Goal: Find specific fact: Find specific fact

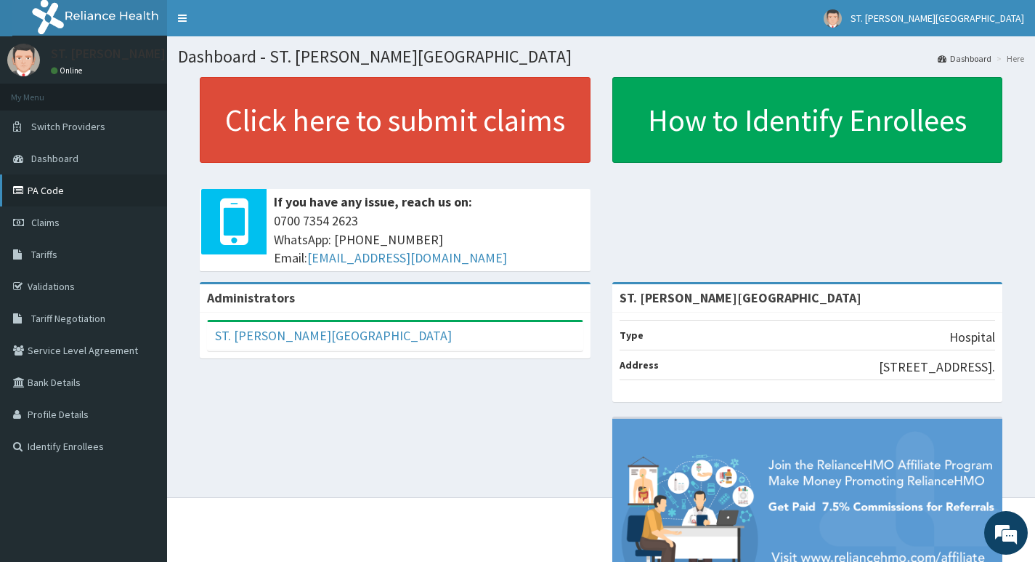
click at [47, 197] on link "PA Code" at bounding box center [83, 190] width 167 height 32
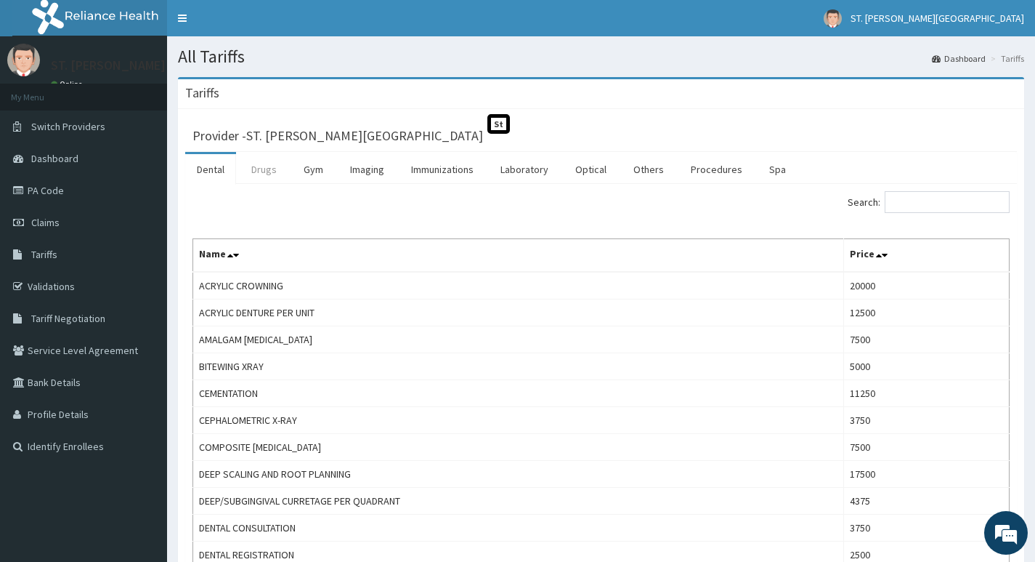
click at [266, 166] on link "Drugs" at bounding box center [264, 169] width 49 height 31
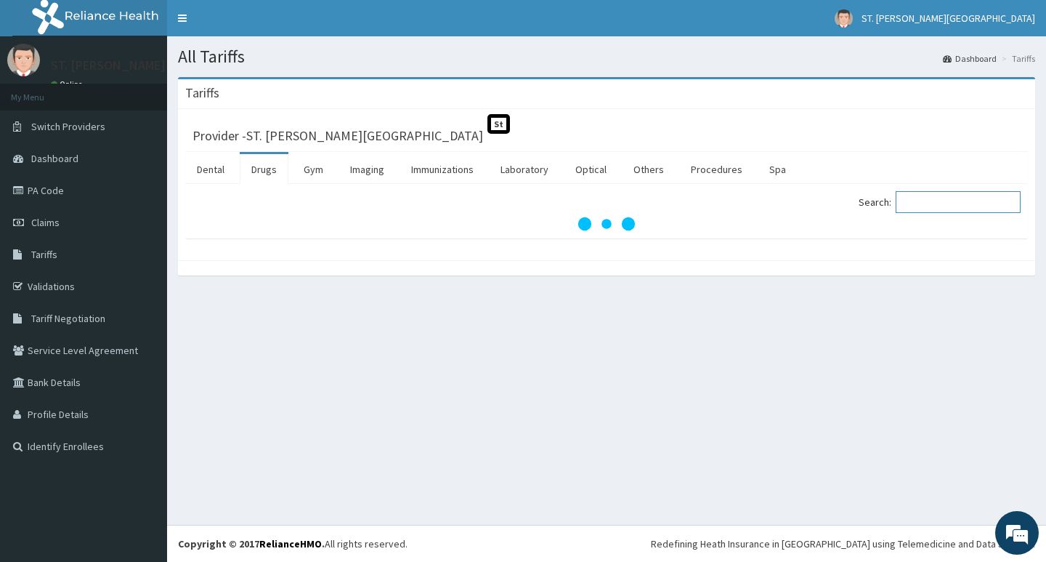
click at [928, 199] on input "Search:" at bounding box center [958, 202] width 125 height 22
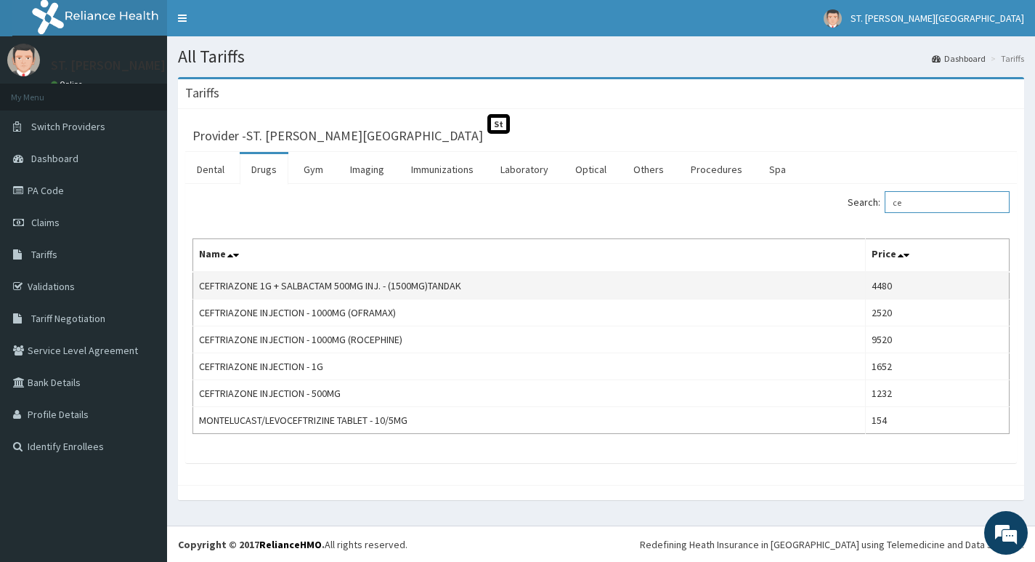
type input "c"
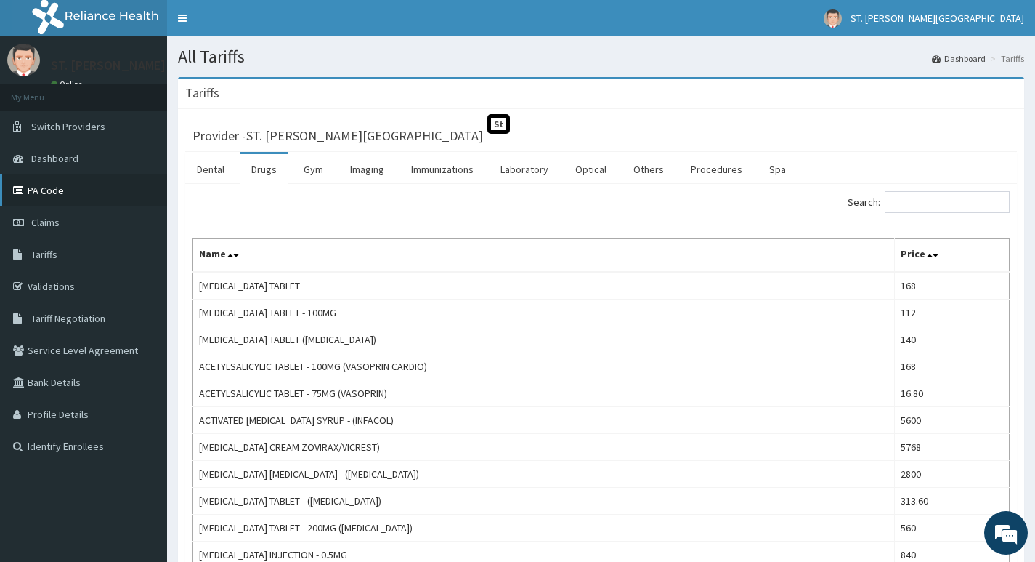
click at [78, 194] on link "PA Code" at bounding box center [83, 190] width 167 height 32
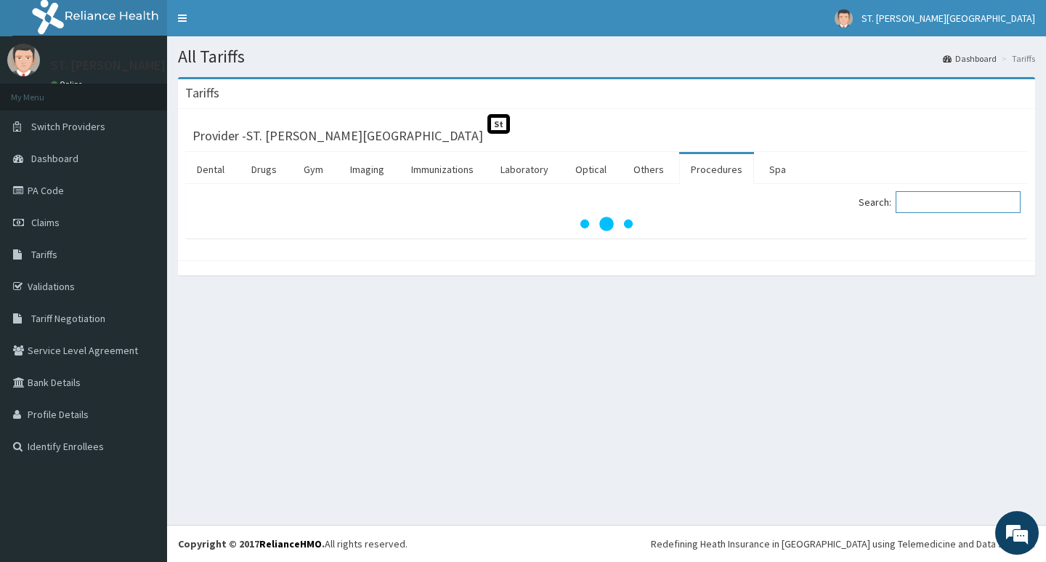
click at [940, 208] on input "Search:" at bounding box center [958, 202] width 125 height 22
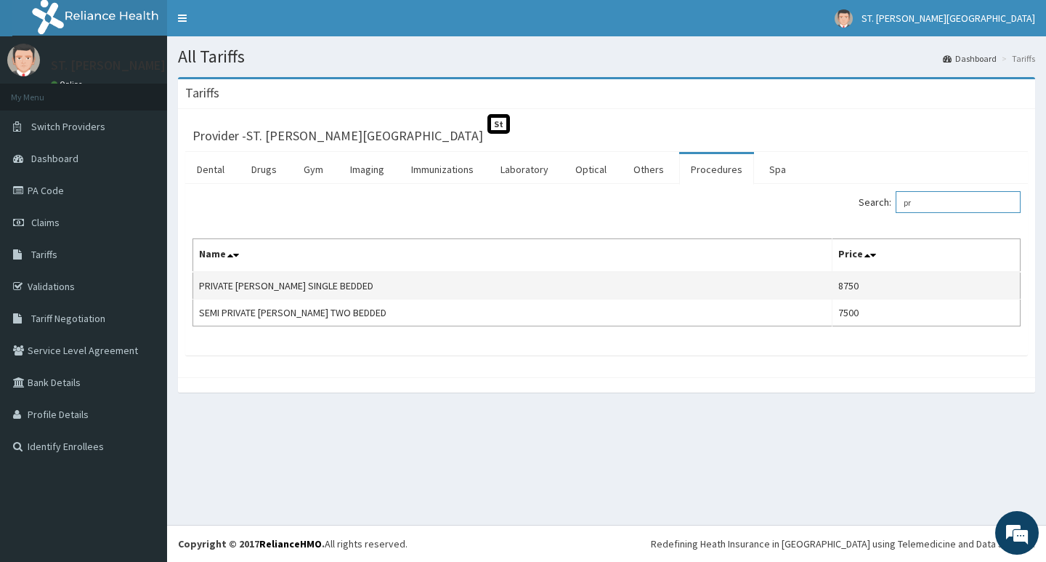
type input "p"
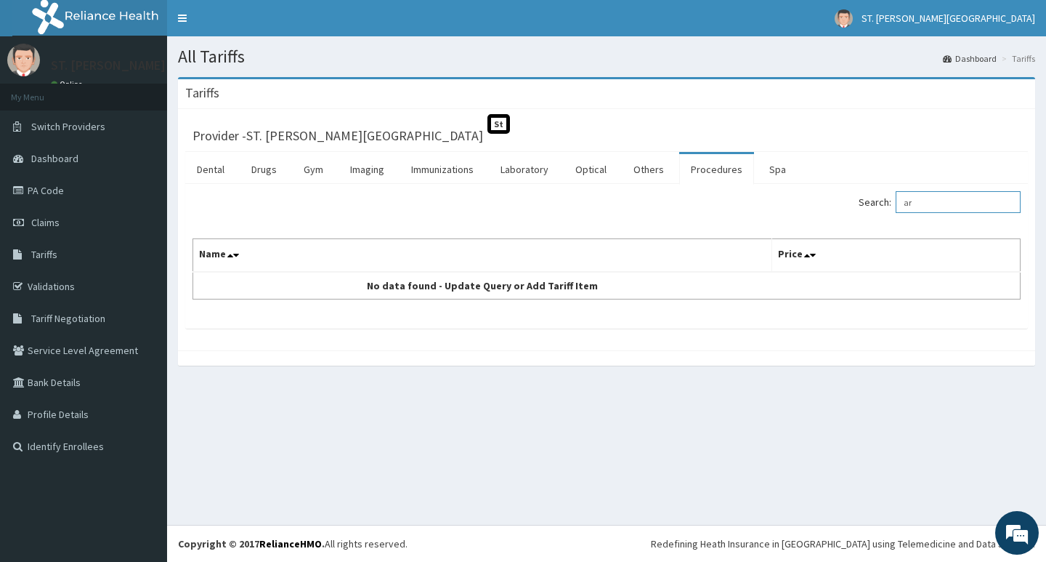
type input "a"
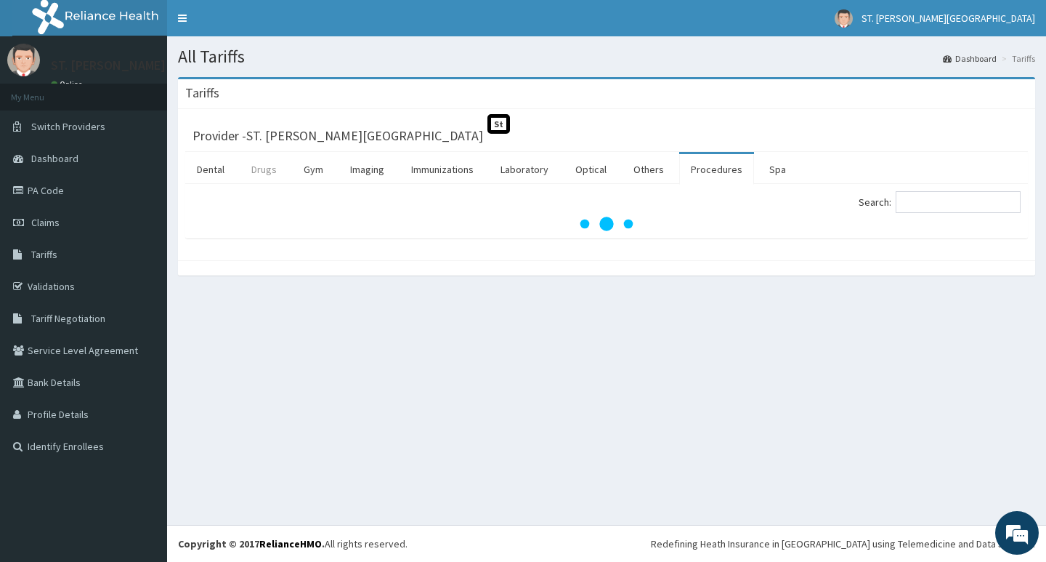
click at [260, 172] on link "Drugs" at bounding box center [264, 169] width 49 height 31
click at [944, 207] on input "Search:" at bounding box center [958, 202] width 125 height 22
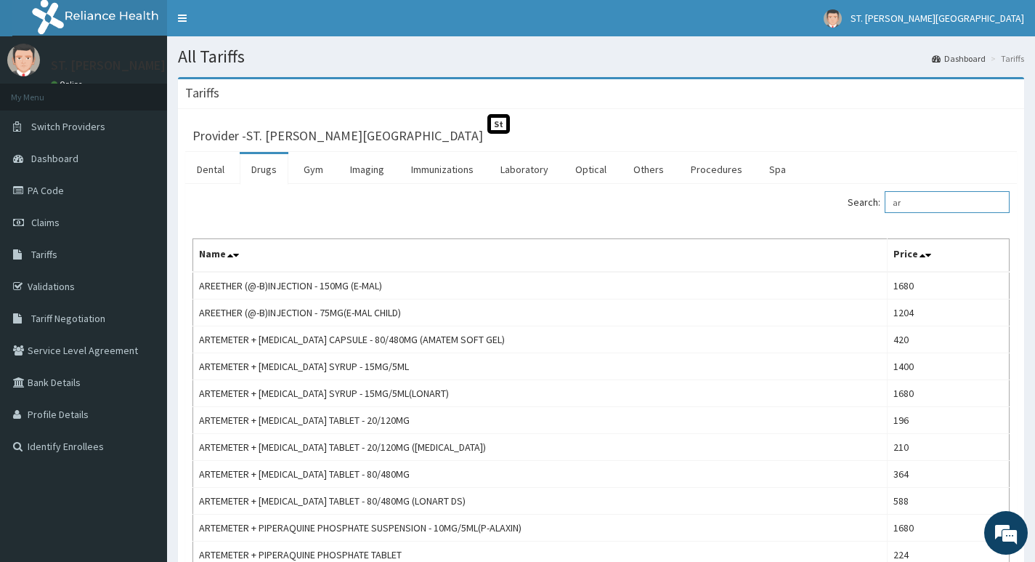
type input "a"
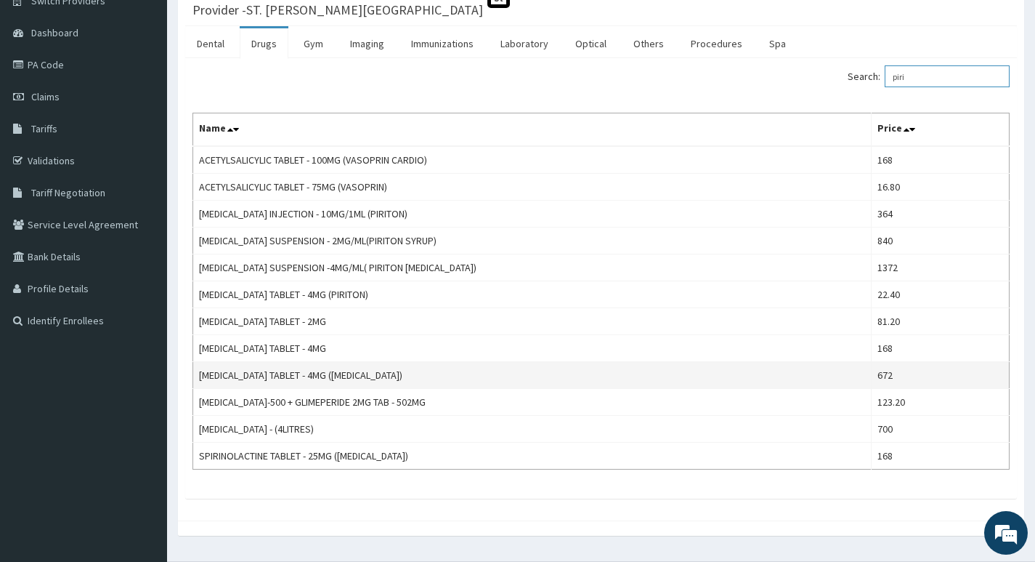
scroll to position [162, 0]
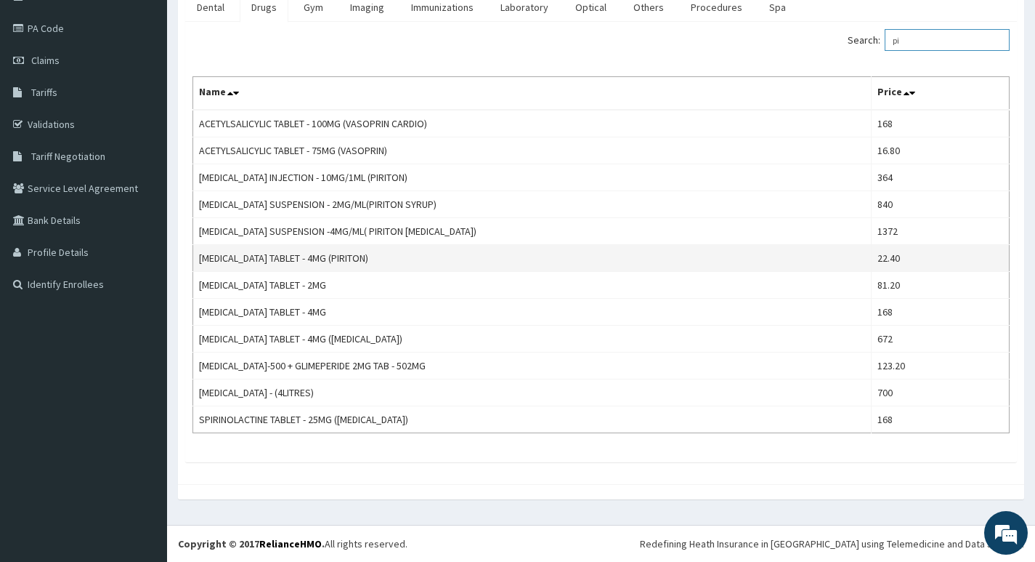
type input "p"
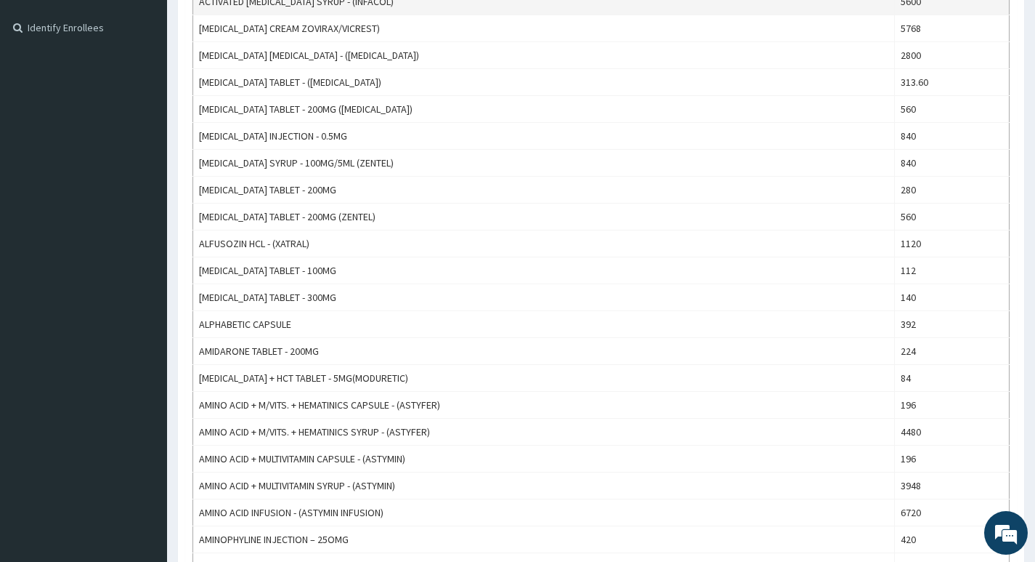
scroll to position [1, 0]
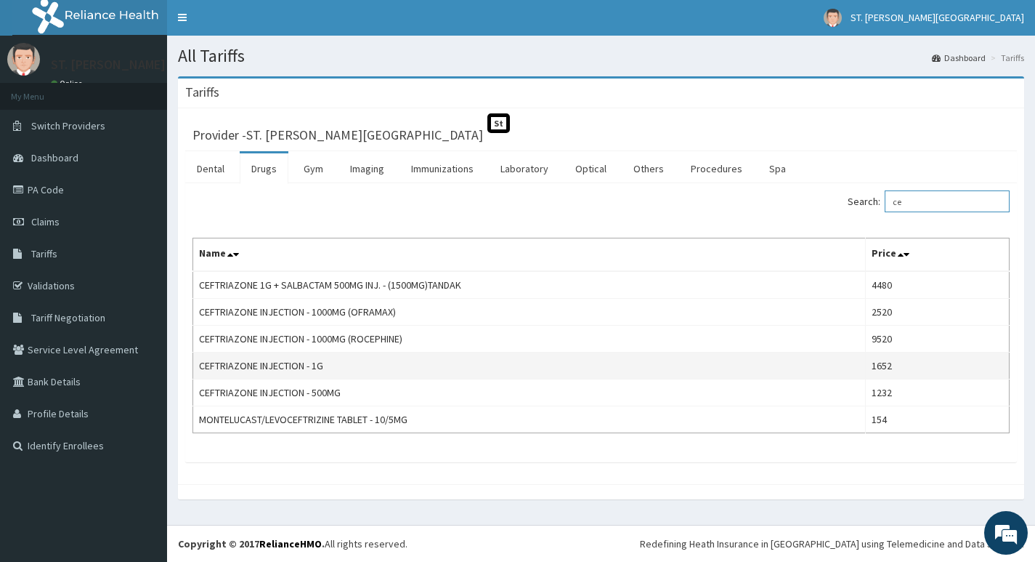
type input "c"
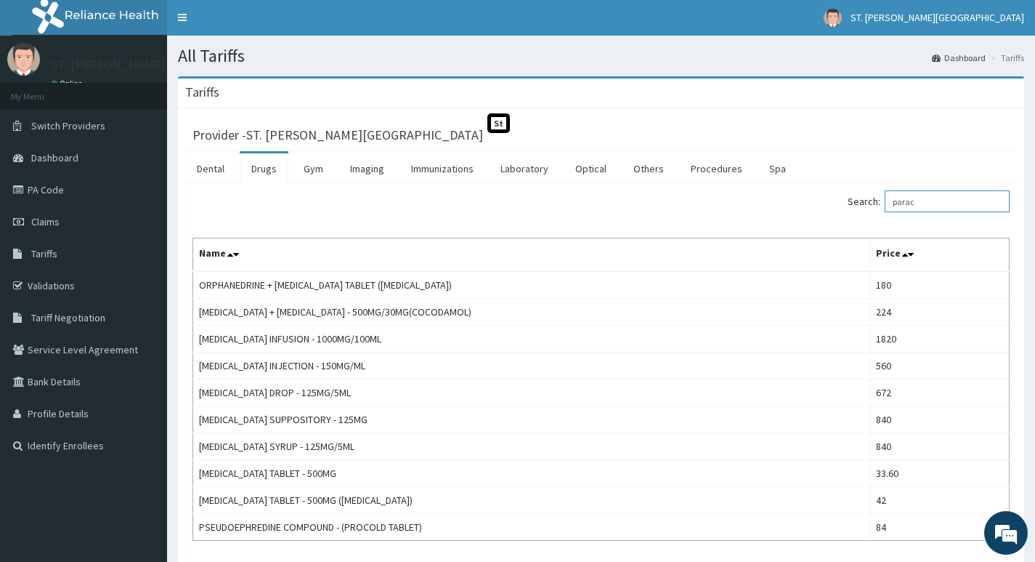
scroll to position [0, 0]
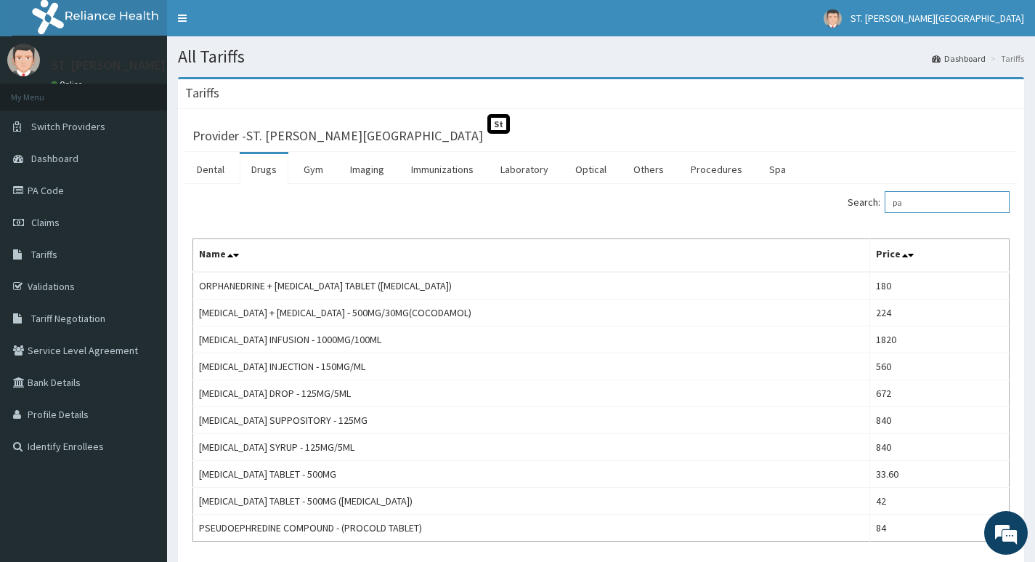
type input "p"
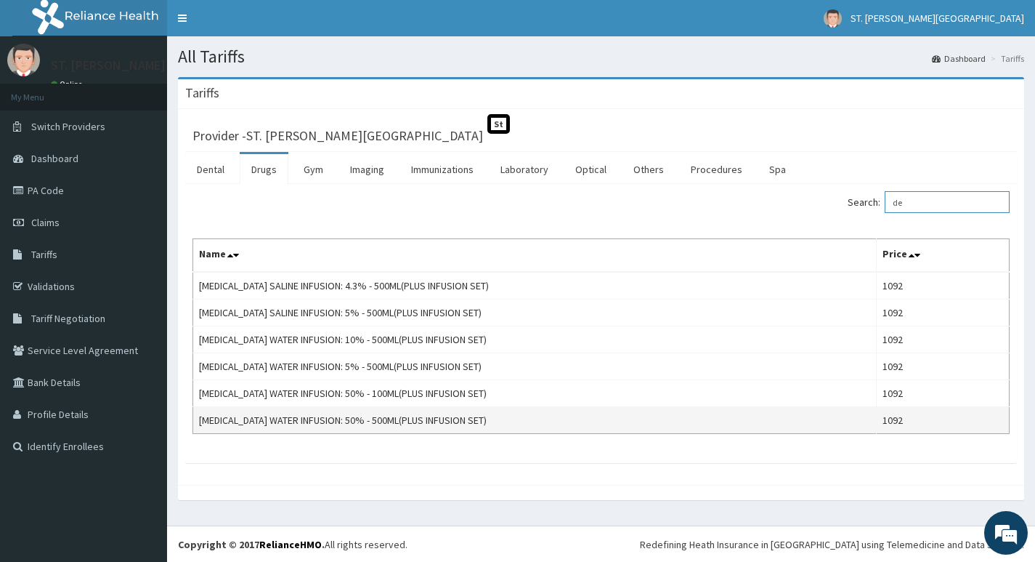
type input "d"
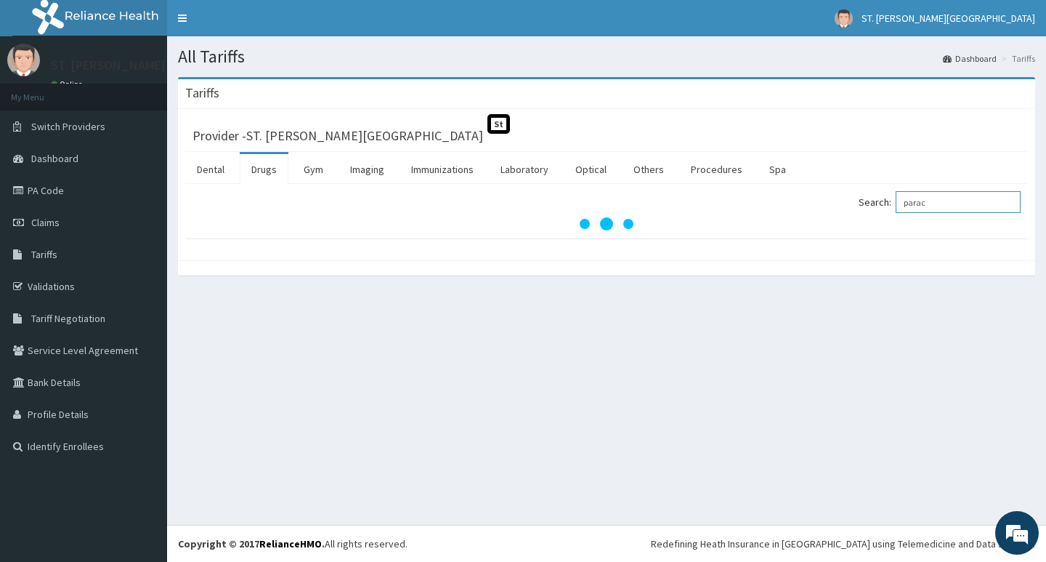
type input "parace"
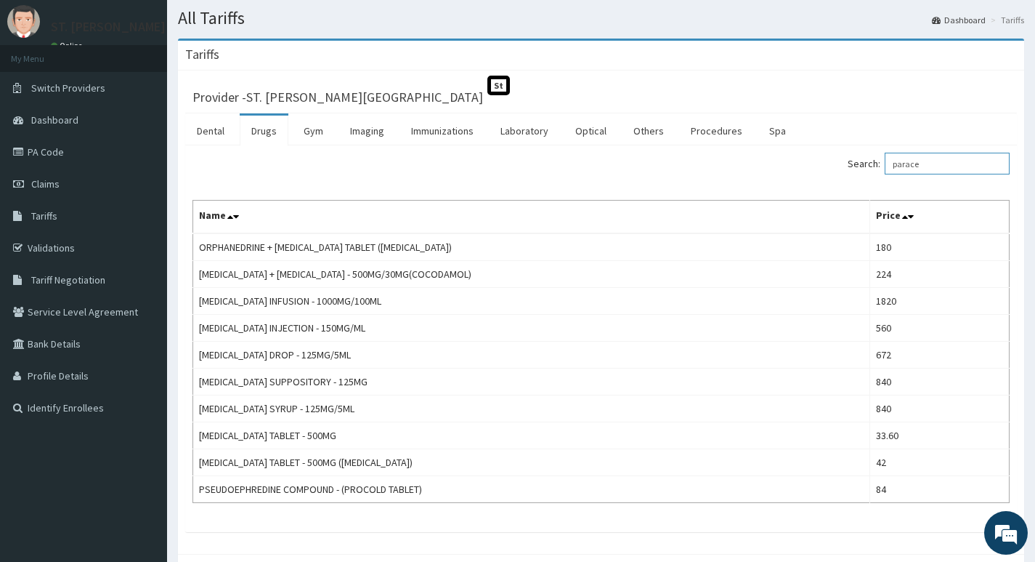
scroll to position [73, 0]
